Goal: Task Accomplishment & Management: Manage account settings

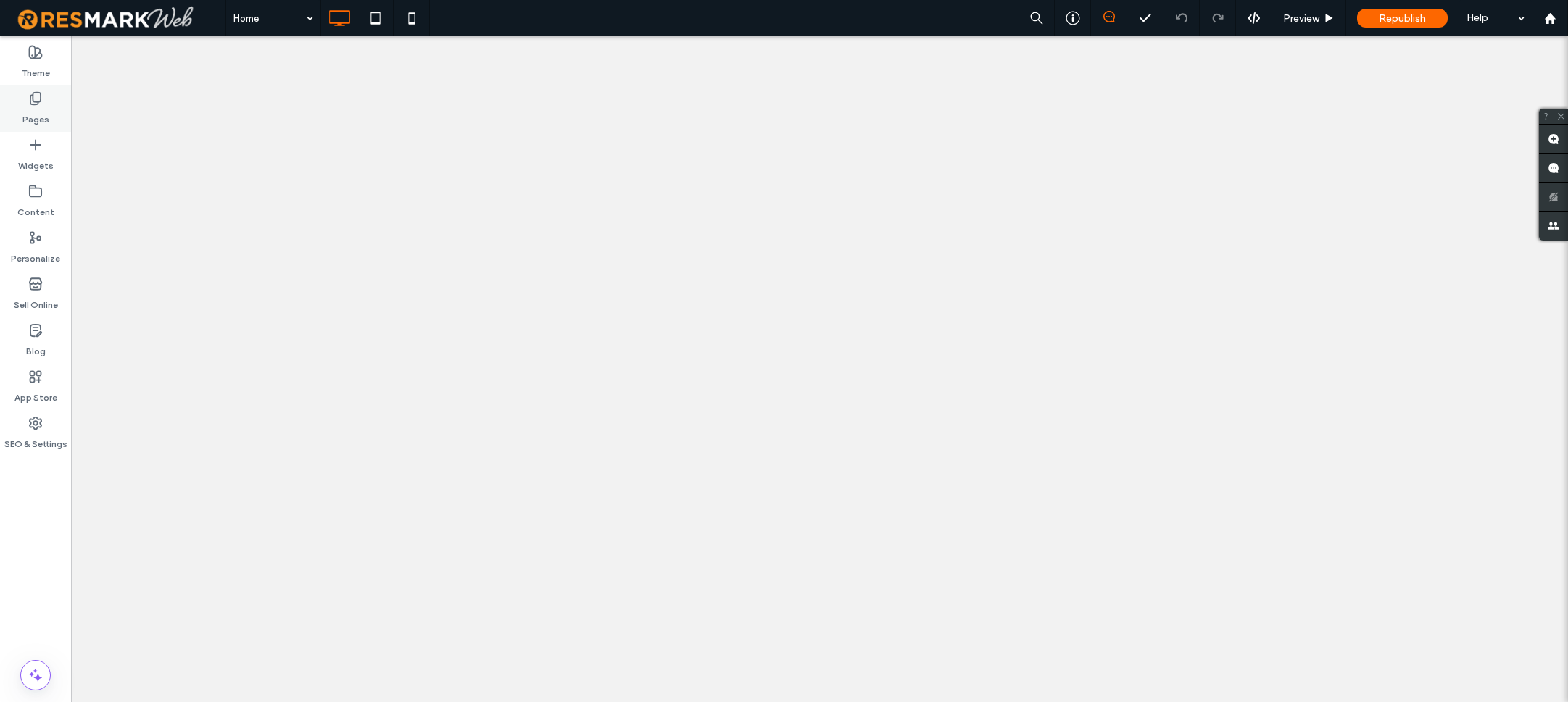
click at [45, 111] on label "Pages" at bounding box center [35, 116] width 27 height 20
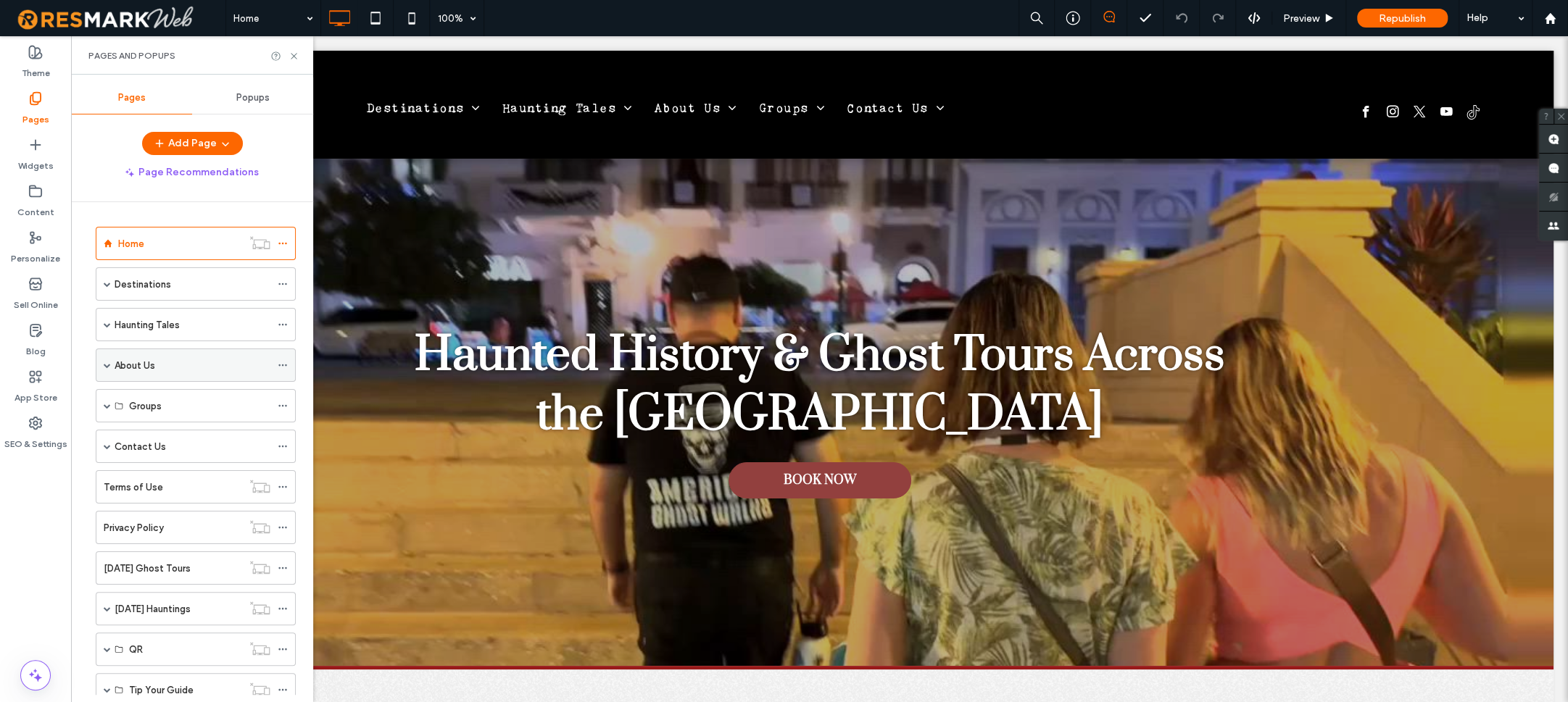
click at [109, 367] on span at bounding box center [107, 366] width 7 height 32
click at [107, 326] on span at bounding box center [107, 325] width 7 height 32
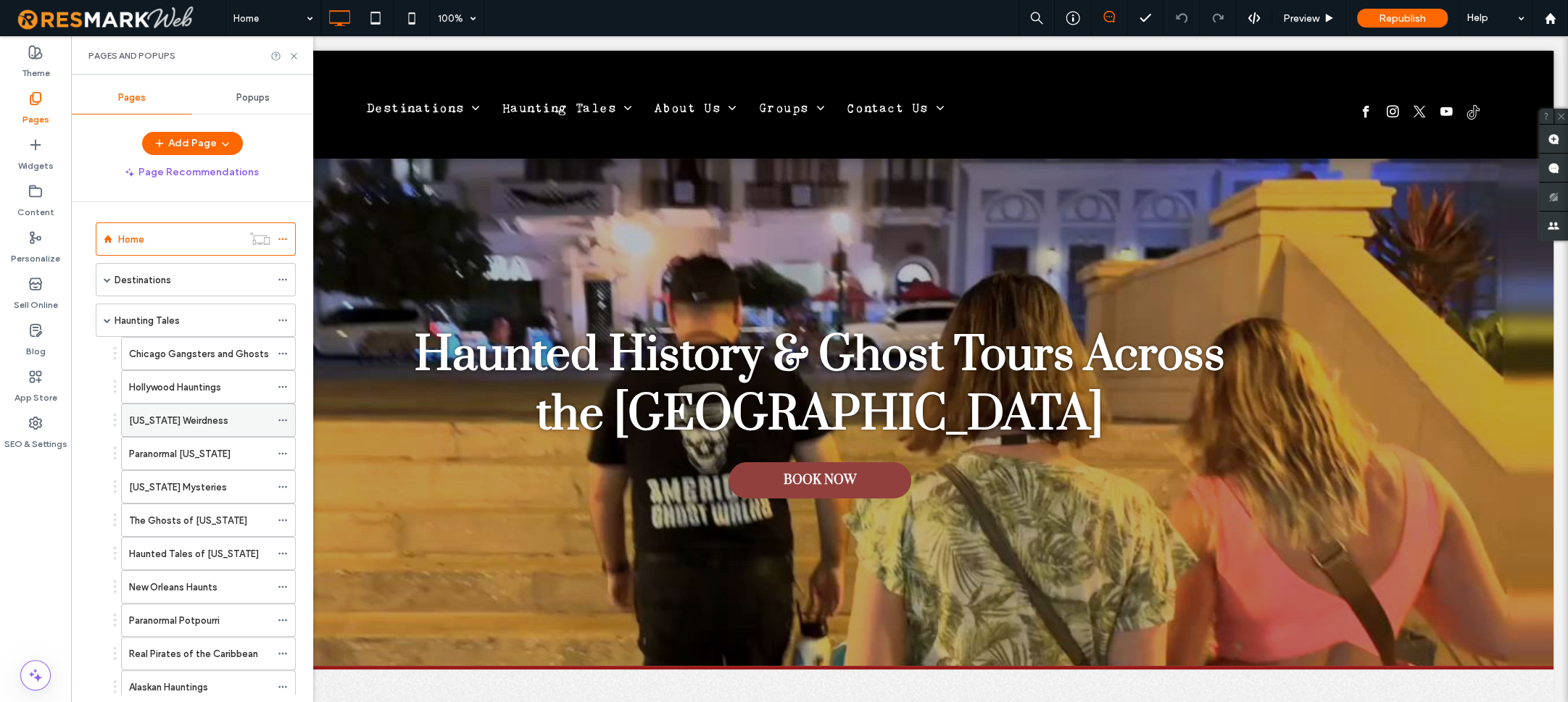
scroll to position [25, 0]
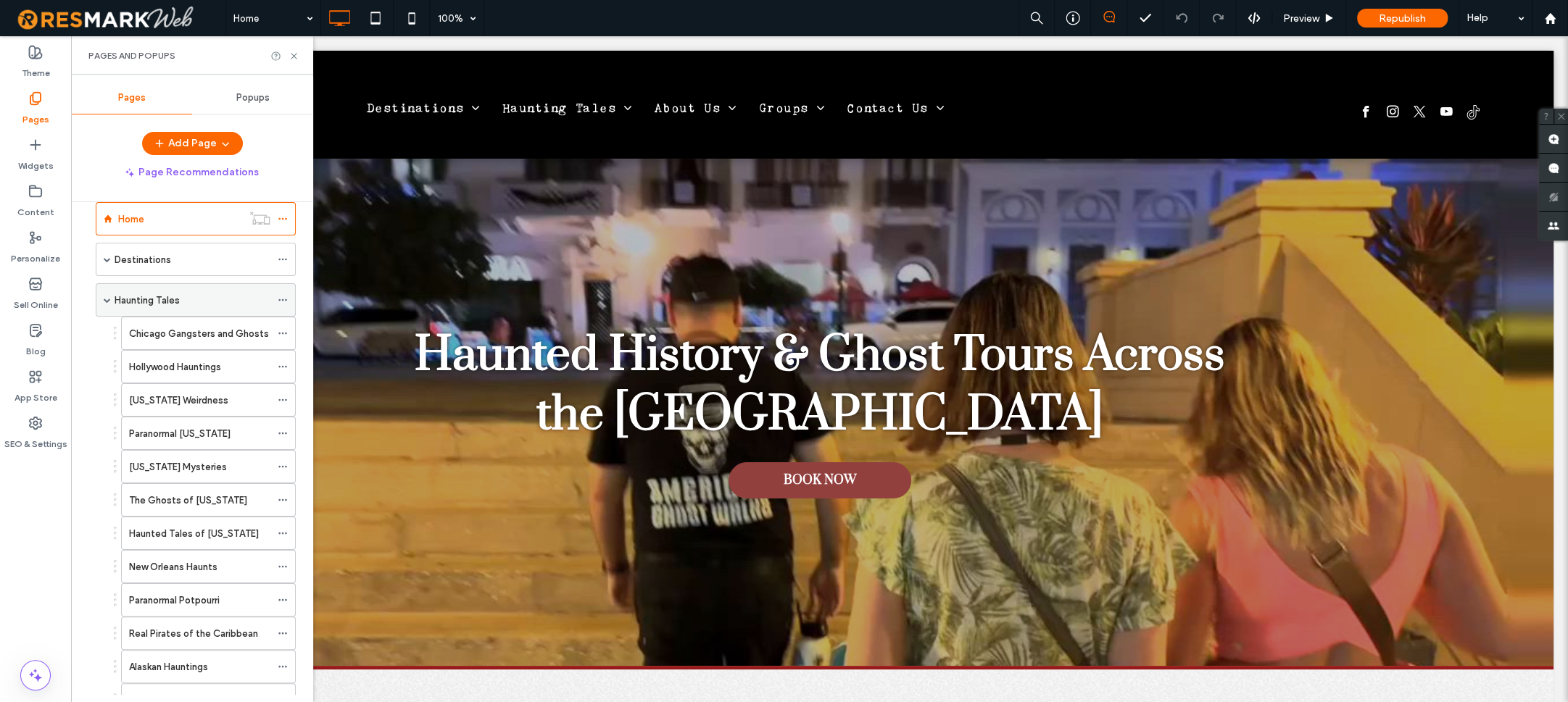
click at [108, 300] on span at bounding box center [107, 300] width 7 height 7
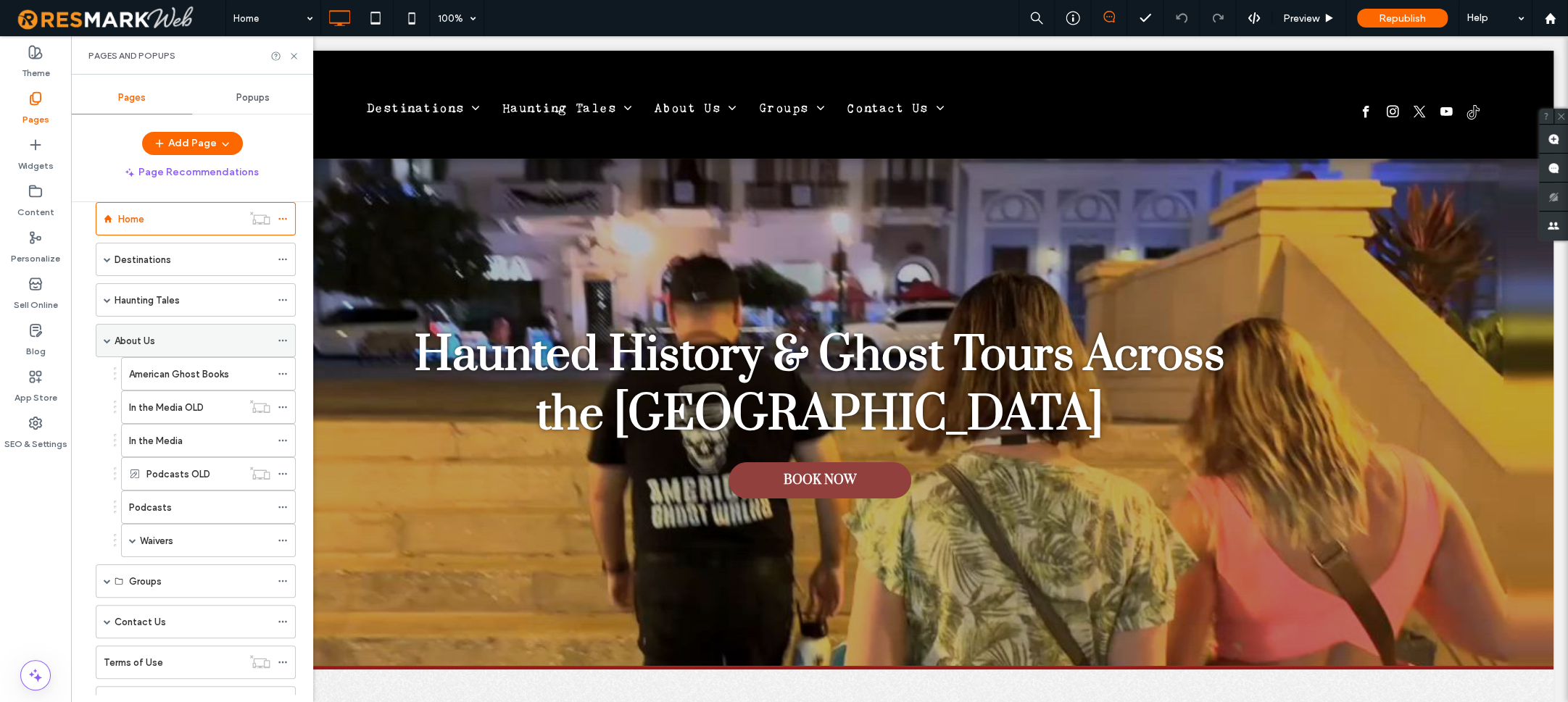
click at [108, 333] on span at bounding box center [107, 341] width 7 height 32
click at [111, 379] on div "Groups" at bounding box center [196, 381] width 200 height 33
click at [107, 378] on span at bounding box center [107, 381] width 7 height 7
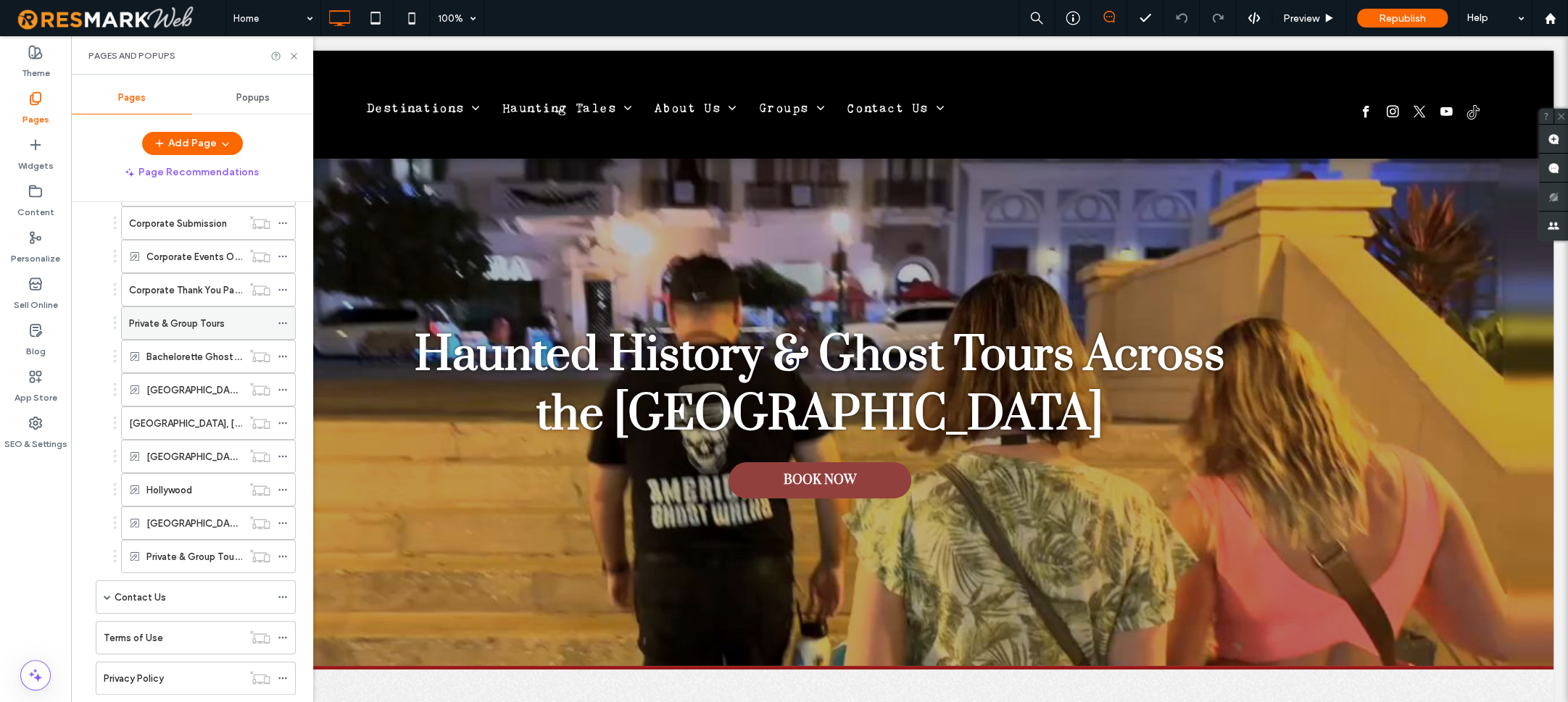
scroll to position [129, 0]
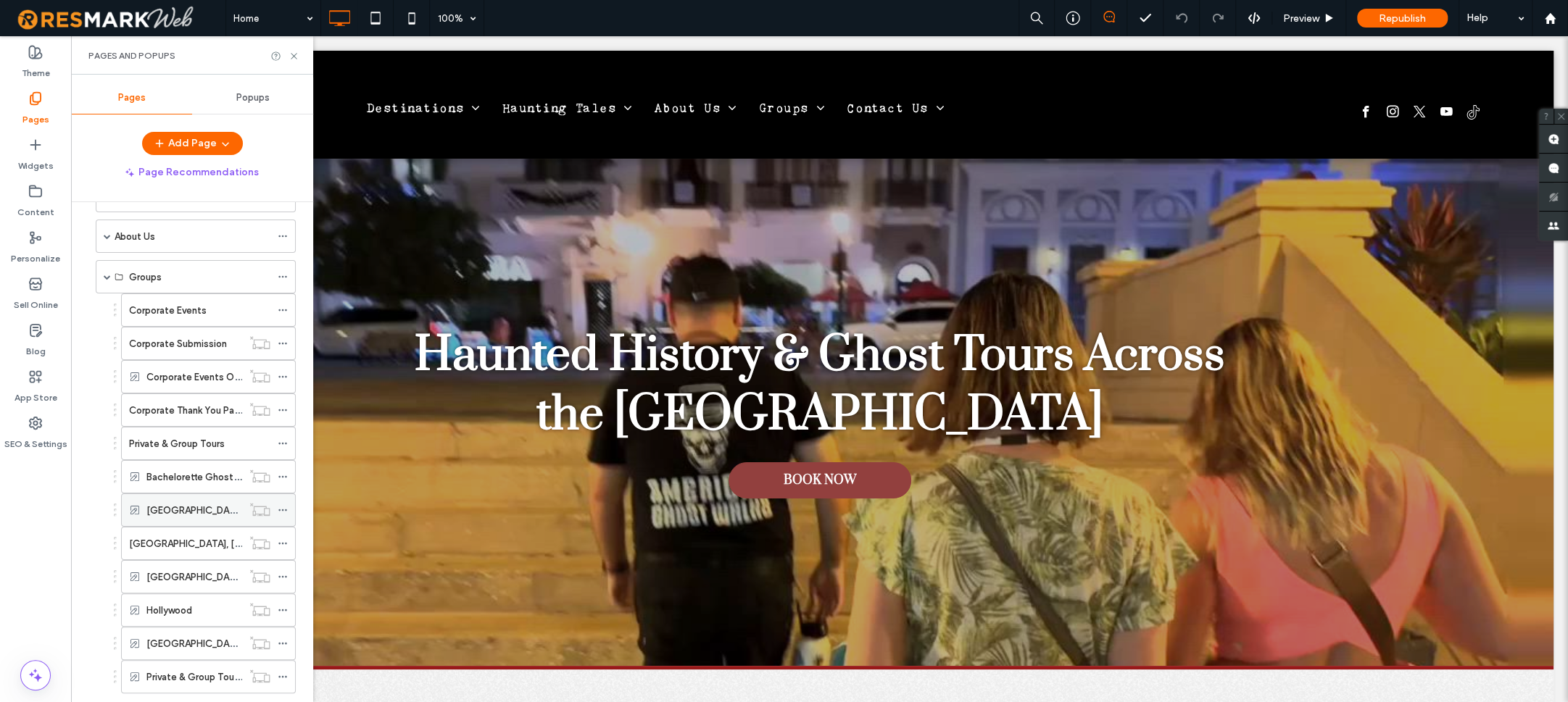
click at [283, 506] on icon at bounding box center [282, 510] width 10 height 10
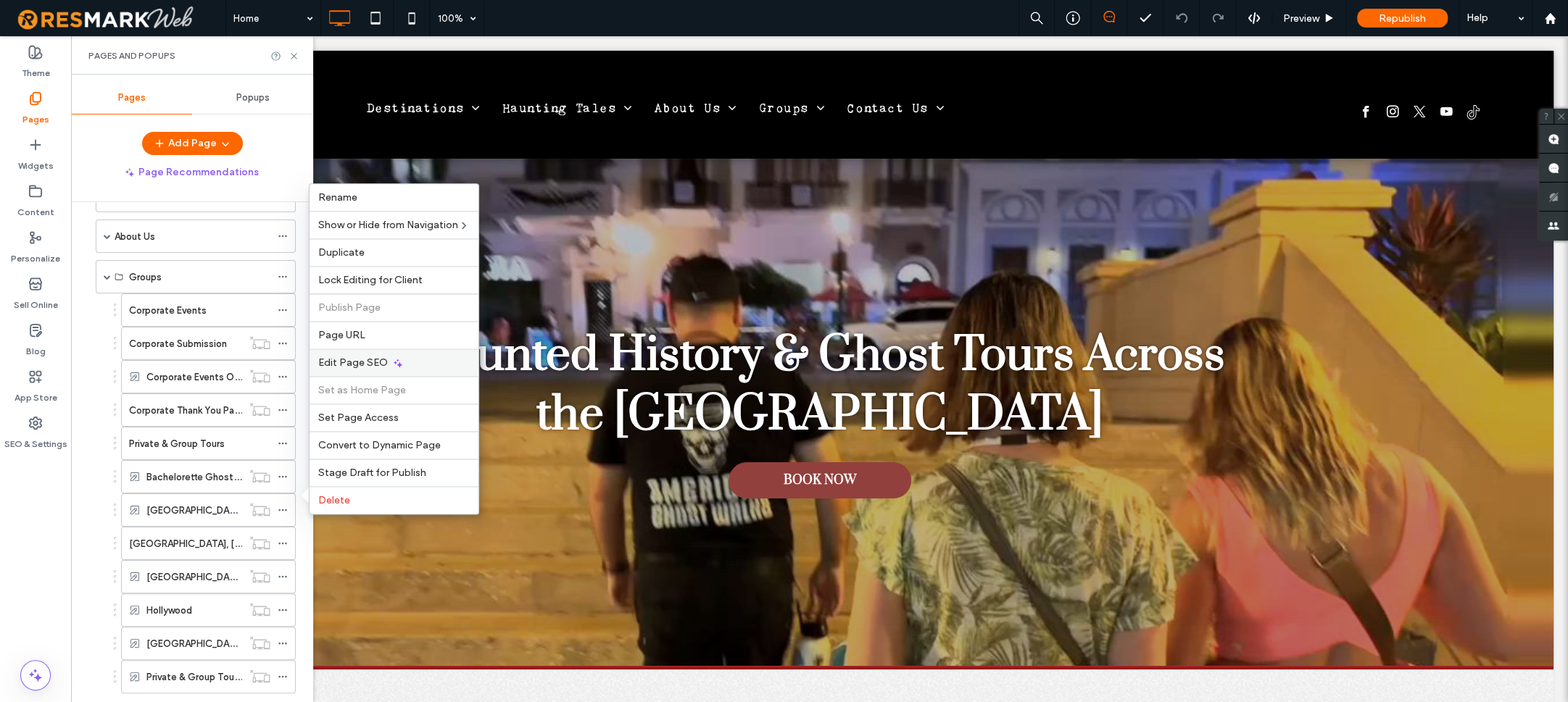
click at [406, 367] on div "Edit Page SEO" at bounding box center [394, 363] width 169 height 28
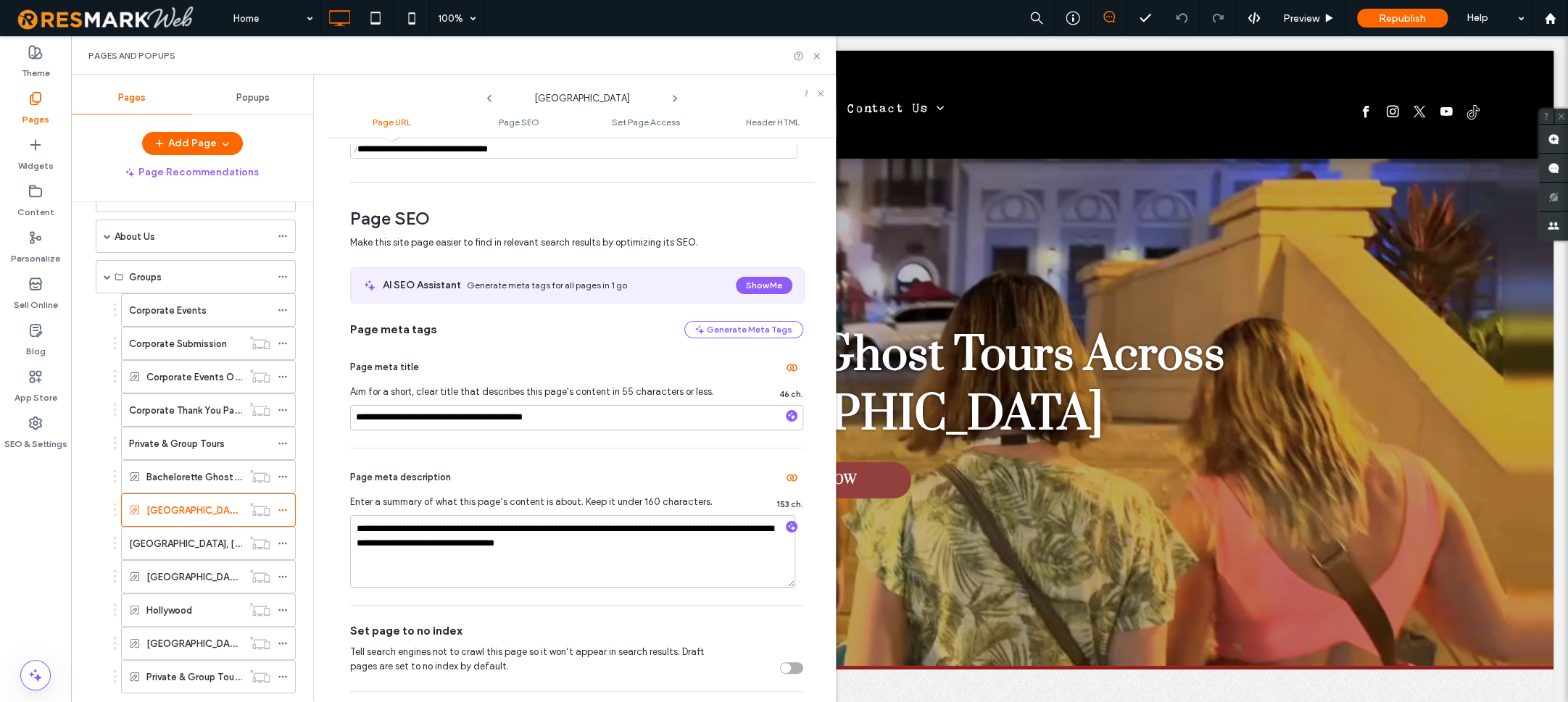
scroll to position [258, 0]
